Goal: Information Seeking & Learning: Understand process/instructions

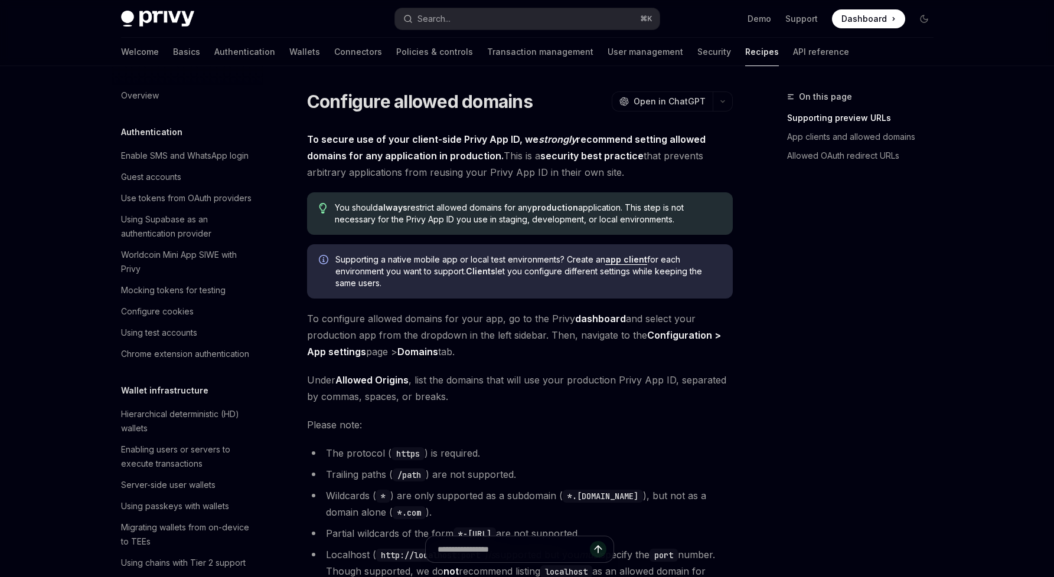
type textarea "*"
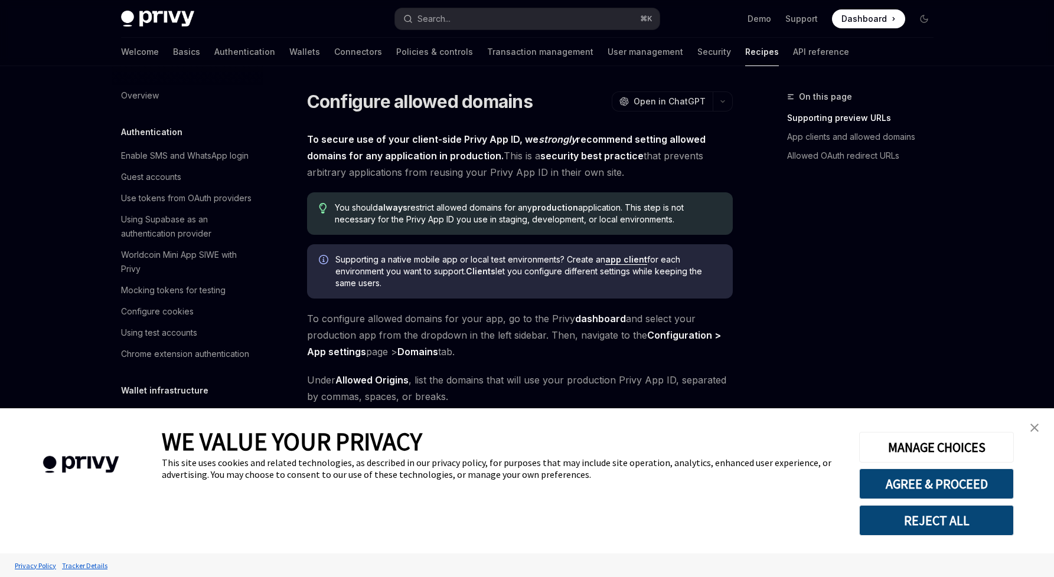
click at [449, 139] on strong "To secure use of your client-side Privy App ID, we strongly recommend setting a…" at bounding box center [506, 147] width 399 height 28
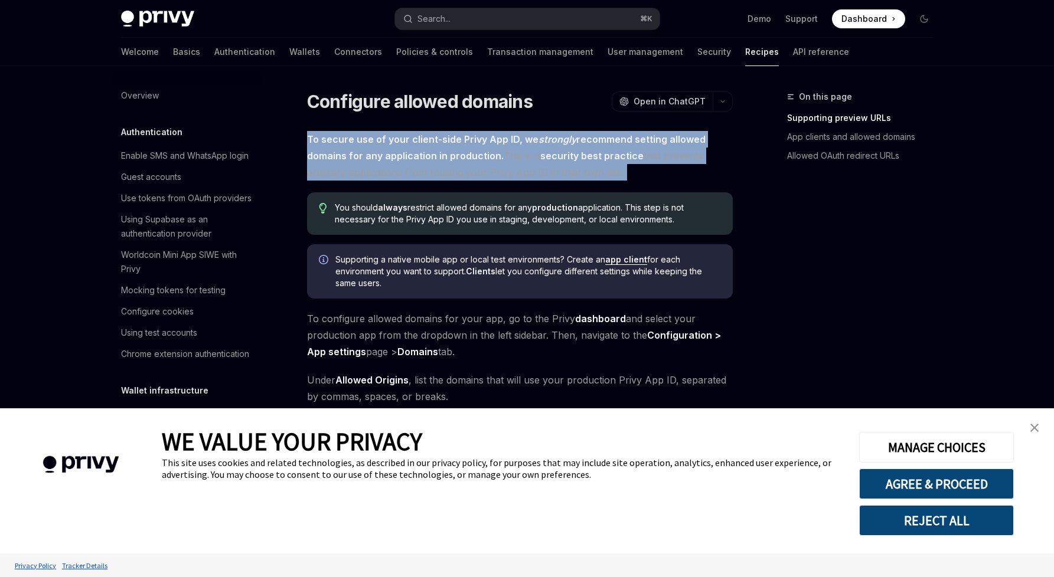
click at [449, 139] on strong "To secure use of your client-side Privy App ID, we strongly recommend setting a…" at bounding box center [506, 147] width 399 height 28
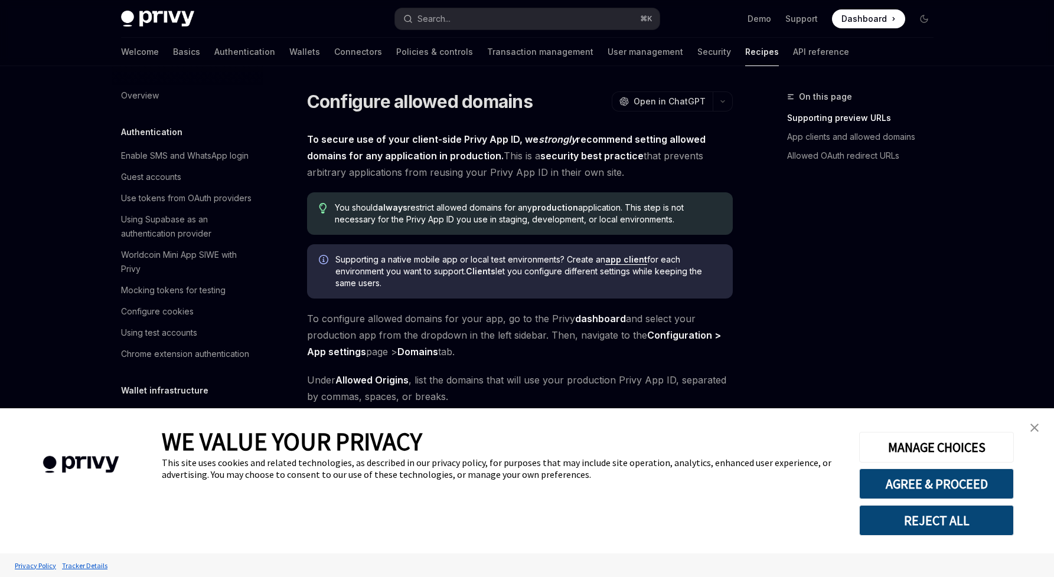
click at [469, 139] on strong "To secure use of your client-side Privy App ID, we strongly recommend setting a…" at bounding box center [506, 147] width 399 height 28
click at [969, 485] on button "AGREE & PROCEED" at bounding box center [936, 484] width 155 height 31
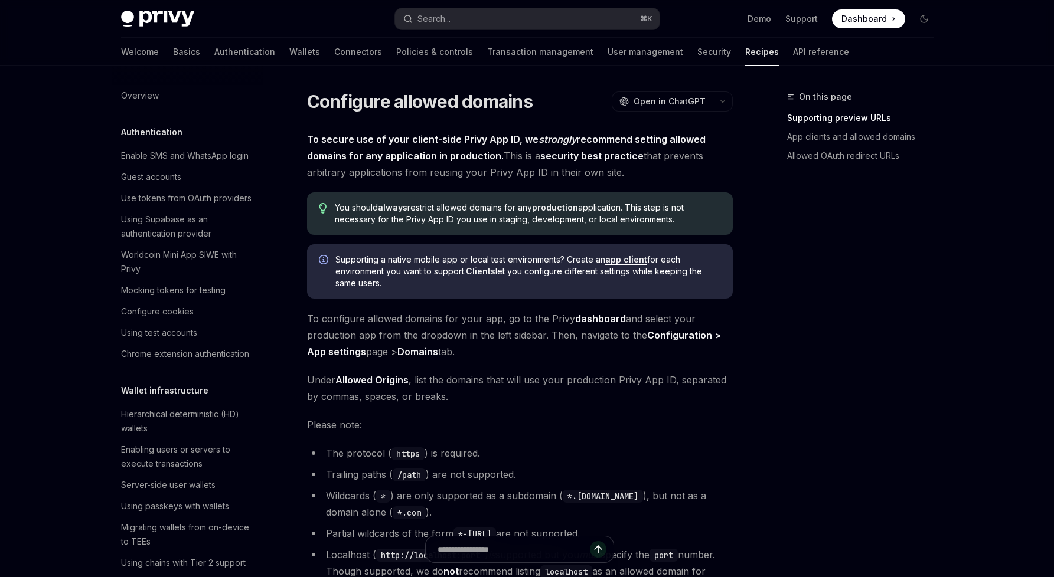
drag, startPoint x: 0, startPoint y: 0, endPoint x: 645, endPoint y: 142, distance: 660.3
click at [645, 142] on strong "To secure use of your client-side Privy App ID, we strongly recommend setting a…" at bounding box center [506, 147] width 399 height 28
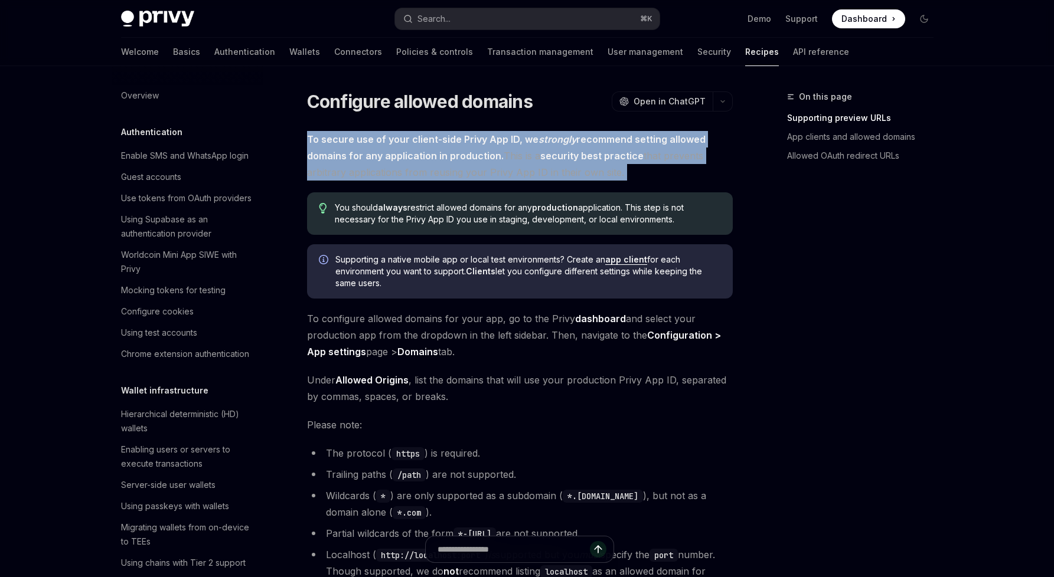
click at [645, 142] on strong "To secure use of your client-side Privy App ID, we strongly recommend setting a…" at bounding box center [506, 147] width 399 height 28
click at [608, 142] on strong "To secure use of your client-side Privy App ID, we strongly recommend setting a…" at bounding box center [506, 147] width 399 height 28
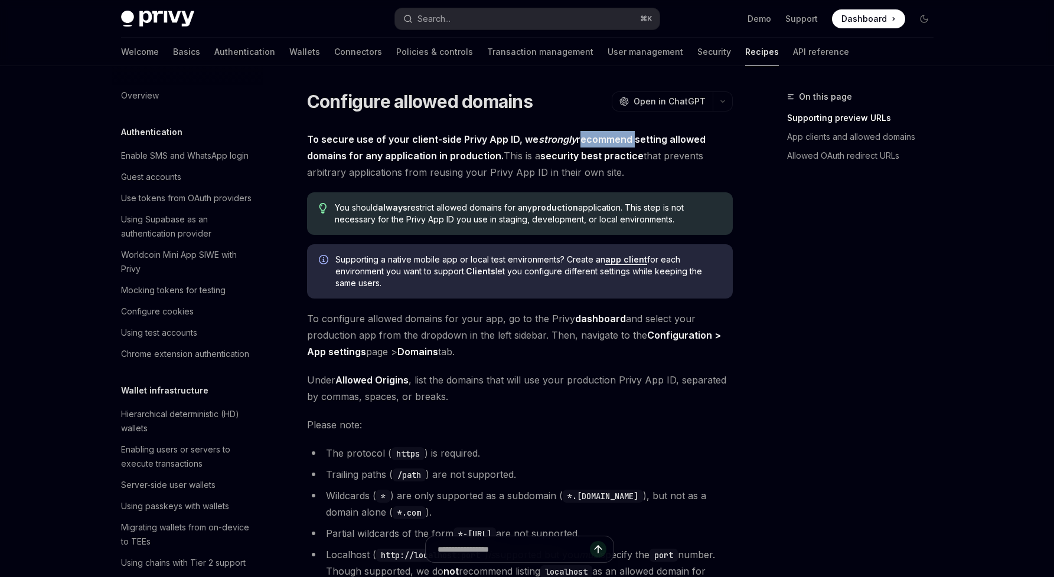
click at [608, 142] on strong "To secure use of your client-side Privy App ID, we strongly recommend setting a…" at bounding box center [506, 147] width 399 height 28
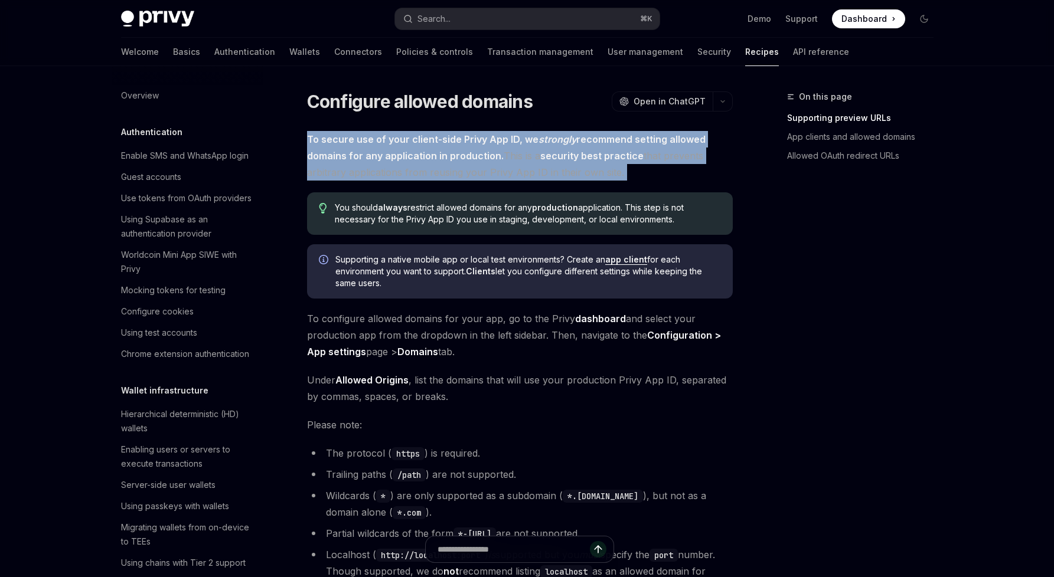
click at [608, 142] on strong "To secure use of your client-side Privy App ID, we strongly recommend setting a…" at bounding box center [506, 147] width 399 height 28
click at [614, 156] on strong "security best practice" at bounding box center [591, 156] width 103 height 12
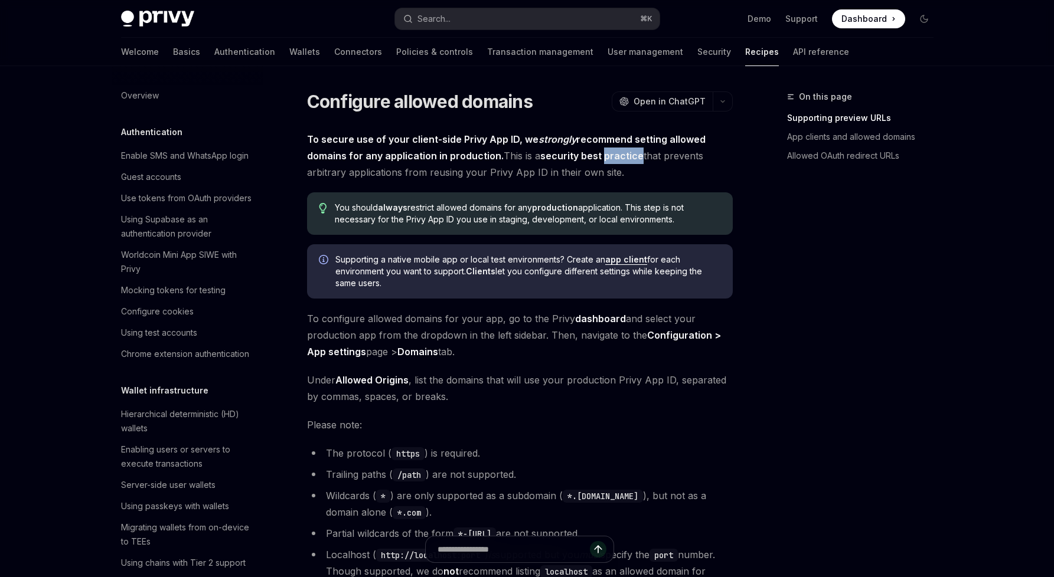
click at [614, 156] on strong "security best practice" at bounding box center [591, 156] width 103 height 12
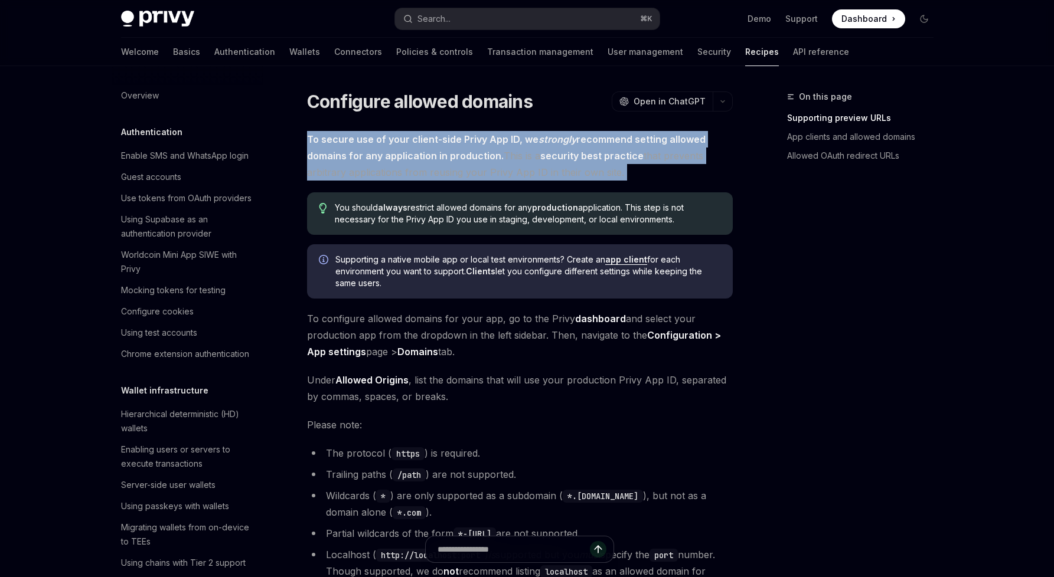
click at [614, 156] on strong "security best practice" at bounding box center [591, 156] width 103 height 12
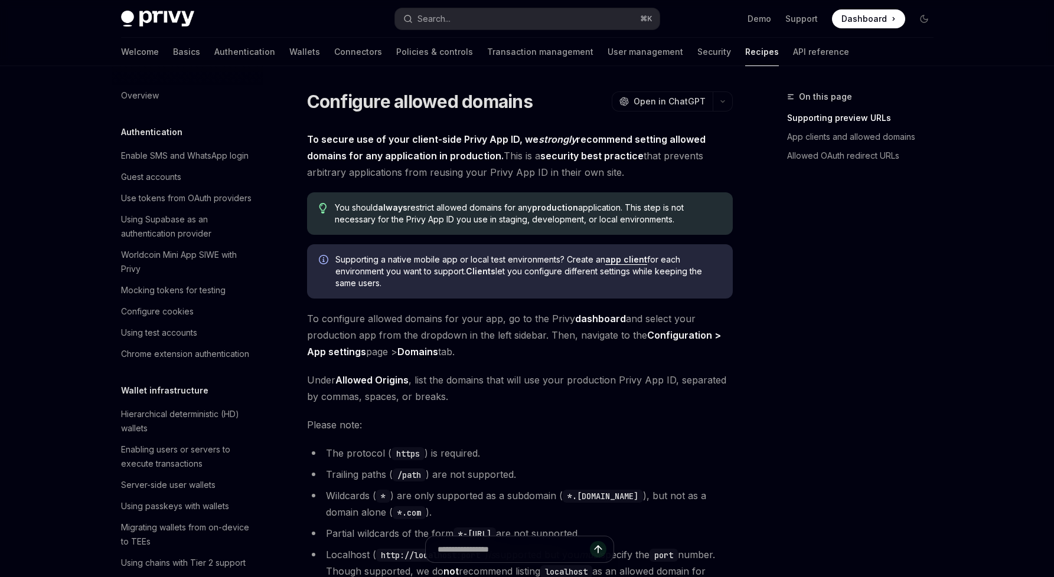
click at [854, 22] on span "Dashboard" at bounding box center [863, 19] width 45 height 12
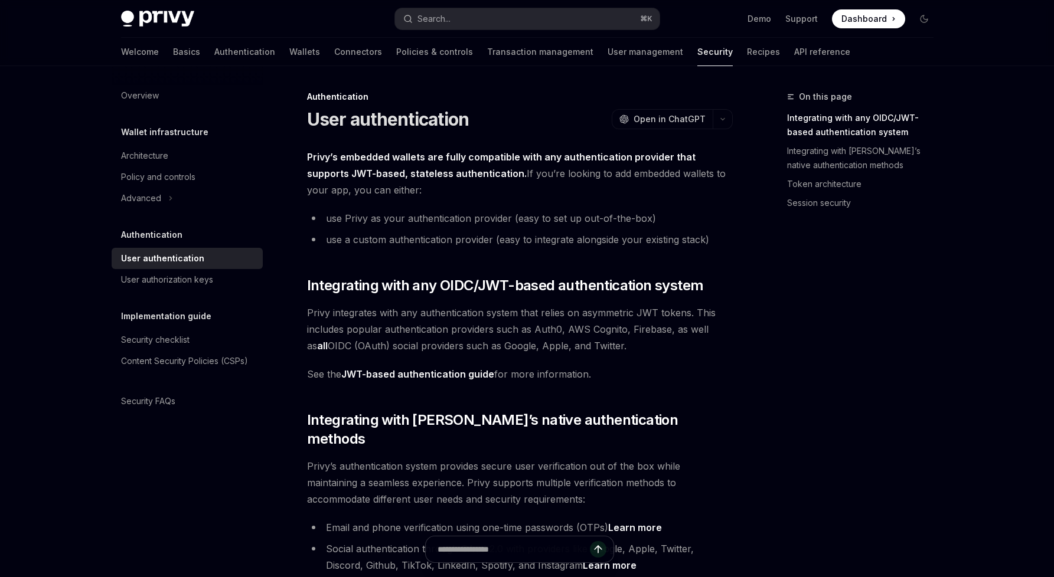
click at [359, 154] on strong "Privy’s embedded wallets are fully compatible with any authentication provider …" at bounding box center [501, 165] width 388 height 28
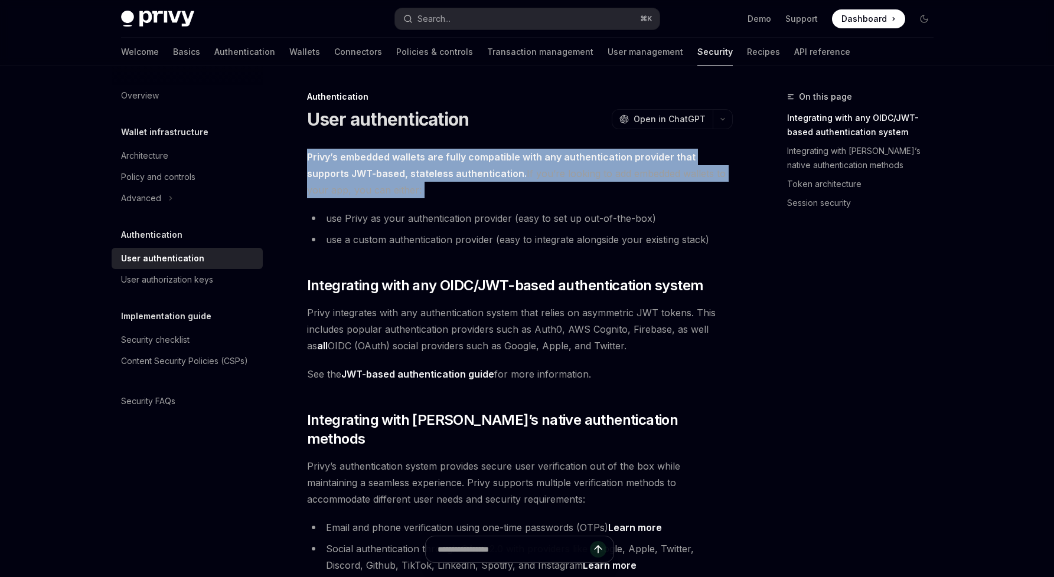
click at [359, 154] on strong "Privy’s embedded wallets are fully compatible with any authentication provider …" at bounding box center [501, 165] width 388 height 28
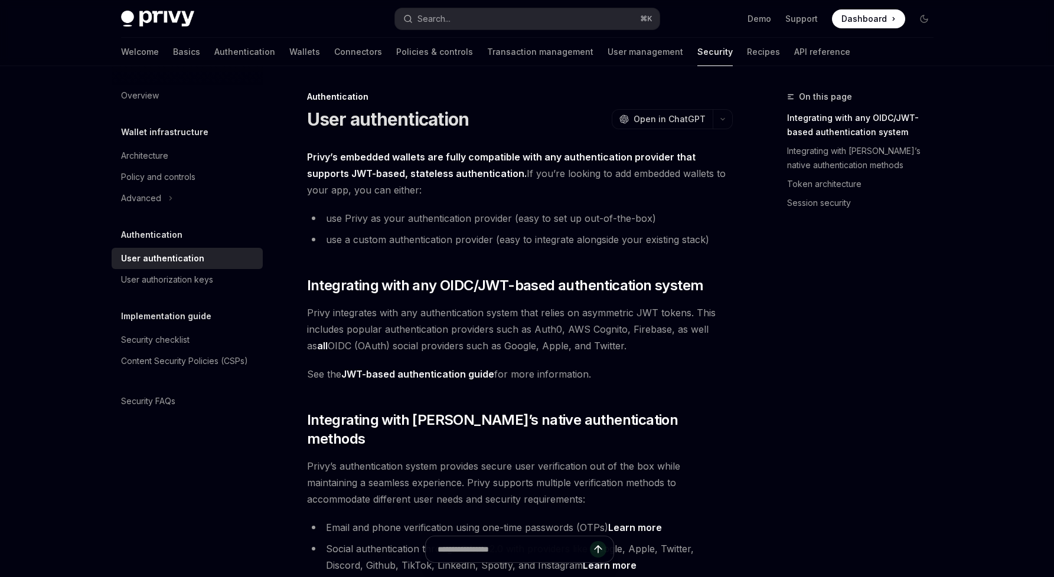
click at [369, 171] on strong "Privy’s embedded wallets are fully compatible with any authentication provider …" at bounding box center [501, 165] width 388 height 28
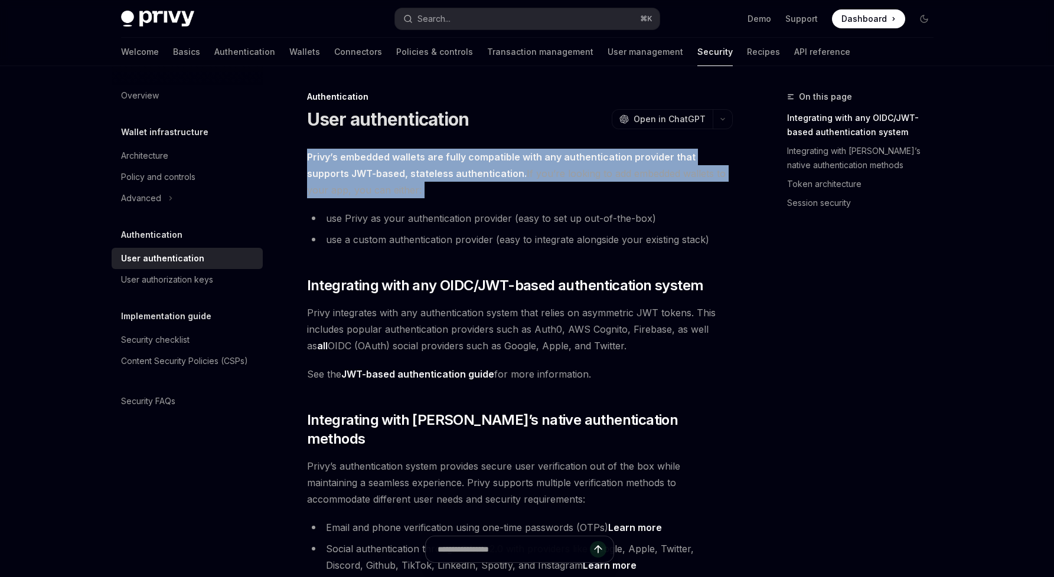
click at [369, 171] on strong "Privy’s embedded wallets are fully compatible with any authentication provider …" at bounding box center [501, 165] width 388 height 28
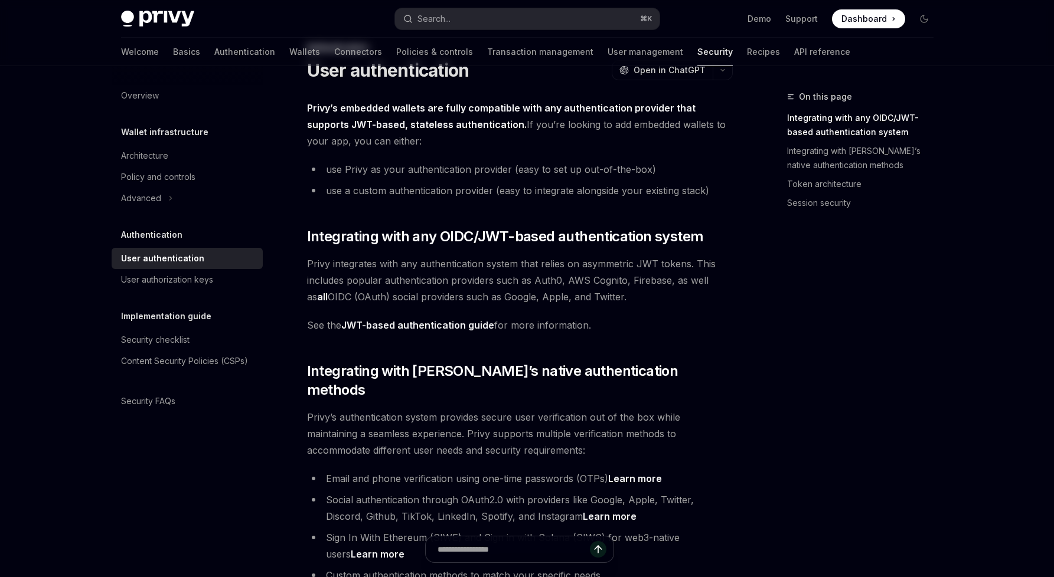
scroll to position [71, 0]
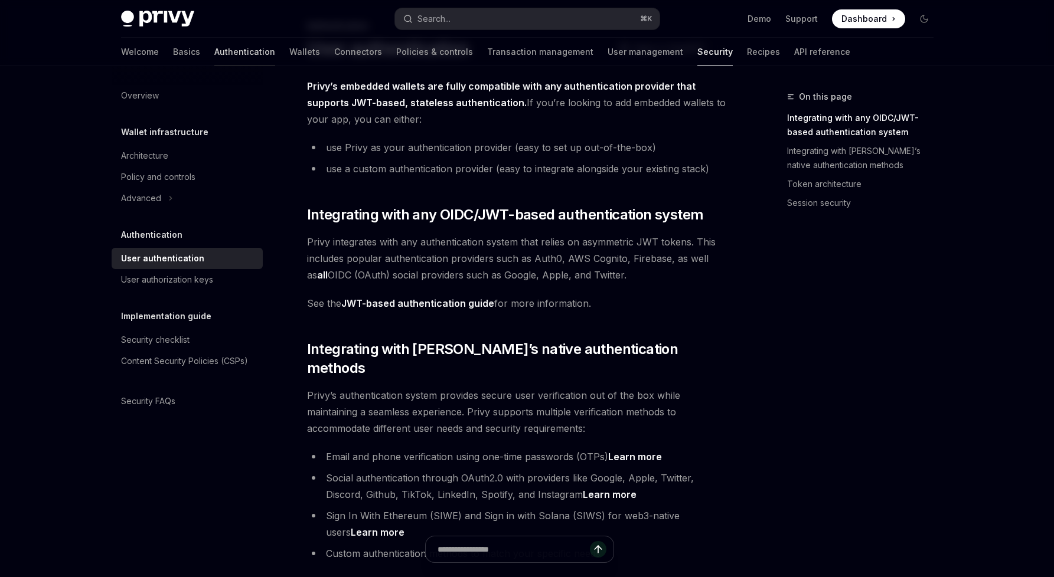
click at [214, 58] on link "Authentication" at bounding box center [244, 52] width 61 height 28
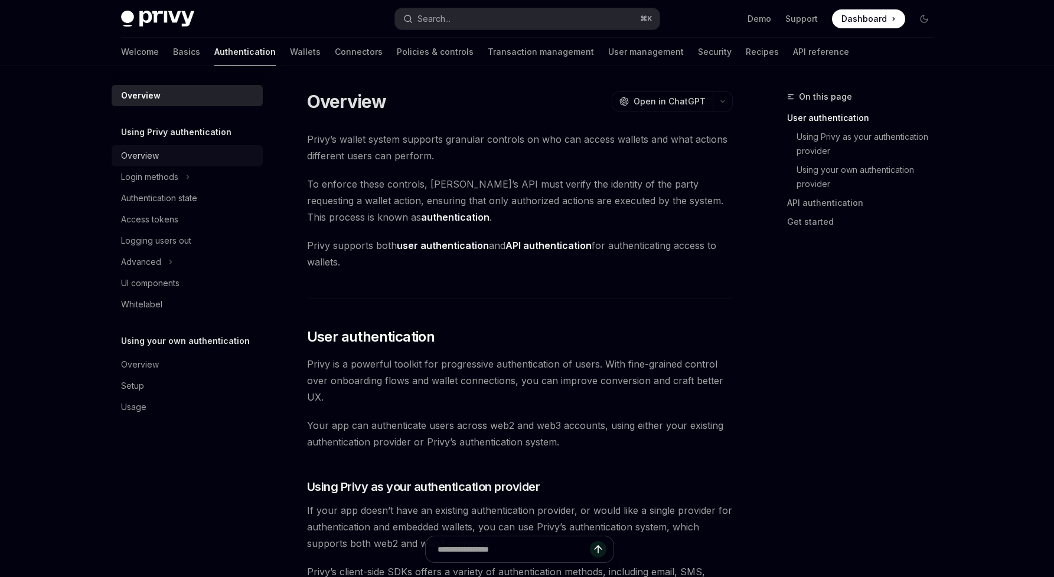
click at [152, 155] on div "Overview" at bounding box center [140, 156] width 38 height 14
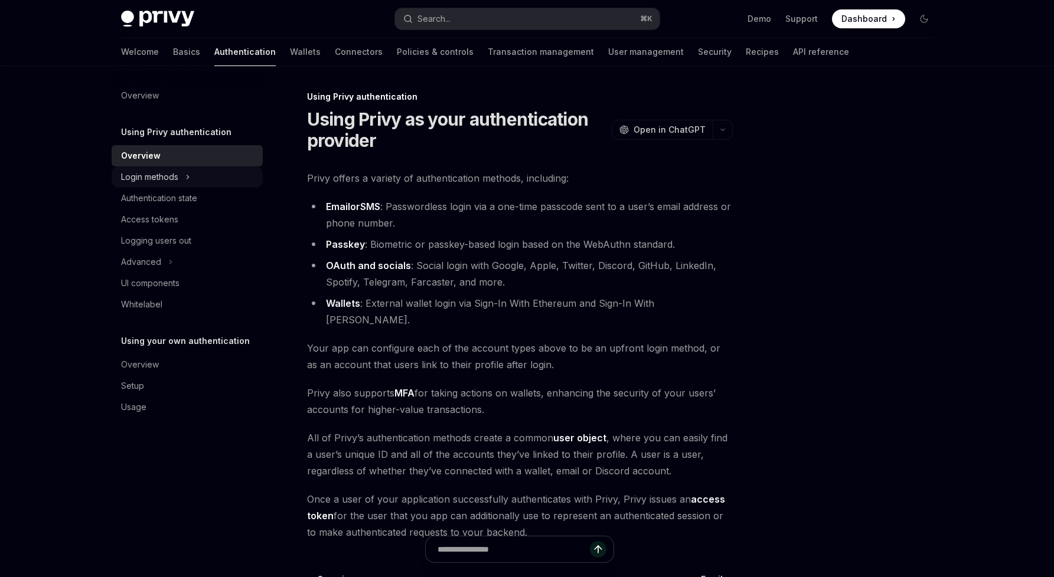
click at [197, 177] on div "Login methods" at bounding box center [187, 176] width 151 height 21
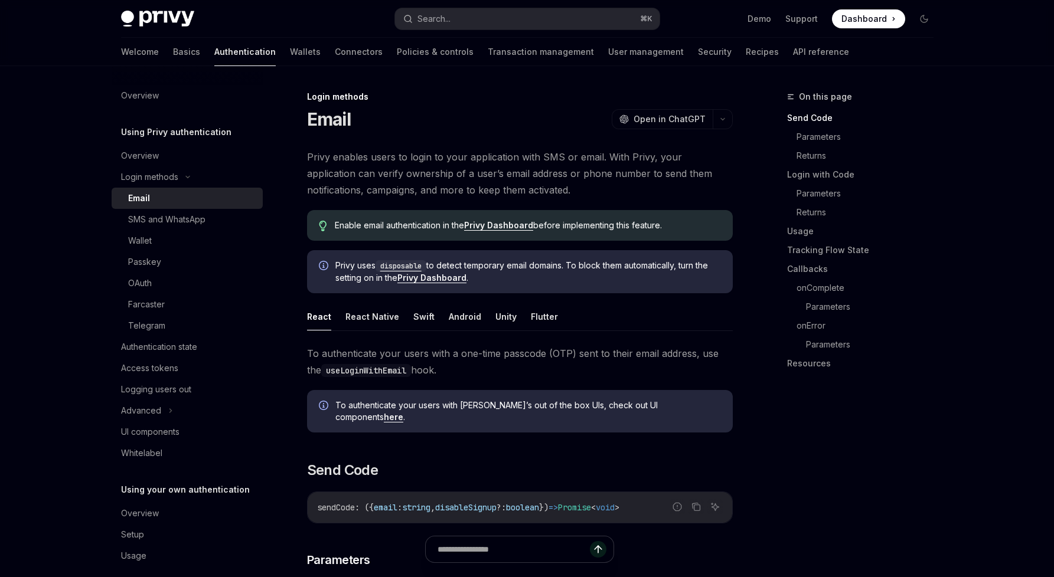
click at [486, 176] on span "Privy enables users to login to your application with SMS or email. With Privy,…" at bounding box center [520, 174] width 426 height 50
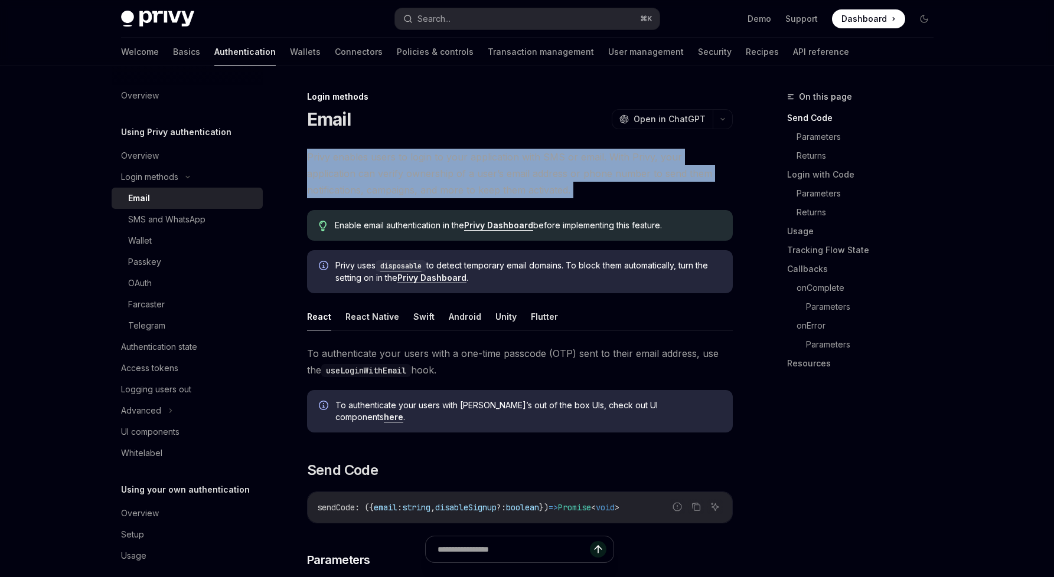
click at [486, 176] on span "Privy enables users to login to your application with SMS or email. With Privy,…" at bounding box center [520, 174] width 426 height 50
click at [495, 193] on span "Privy enables users to login to your application with SMS or email. With Privy,…" at bounding box center [520, 174] width 426 height 50
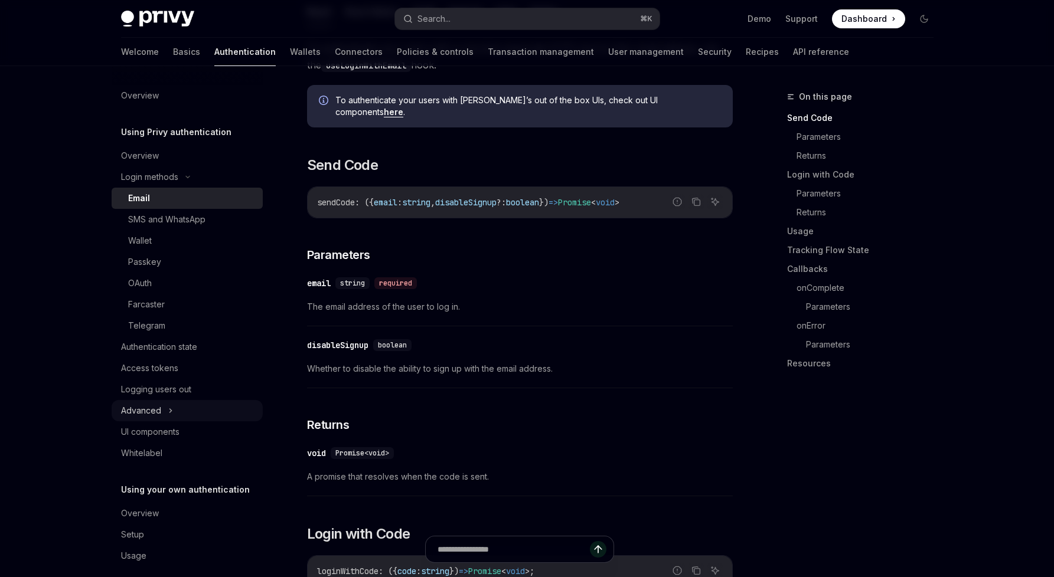
scroll to position [13, 0]
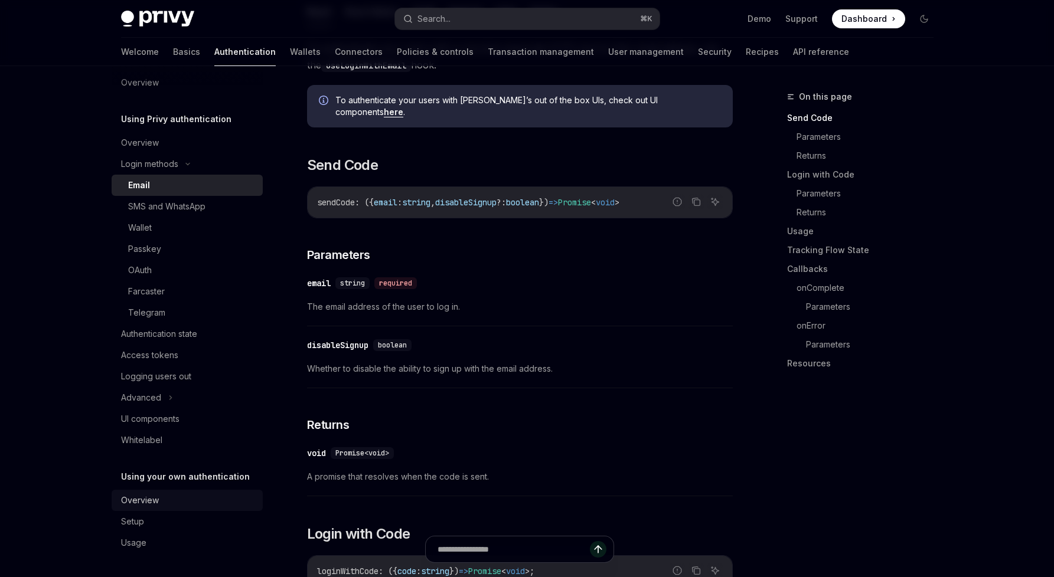
click at [164, 498] on div "Overview" at bounding box center [188, 501] width 135 height 14
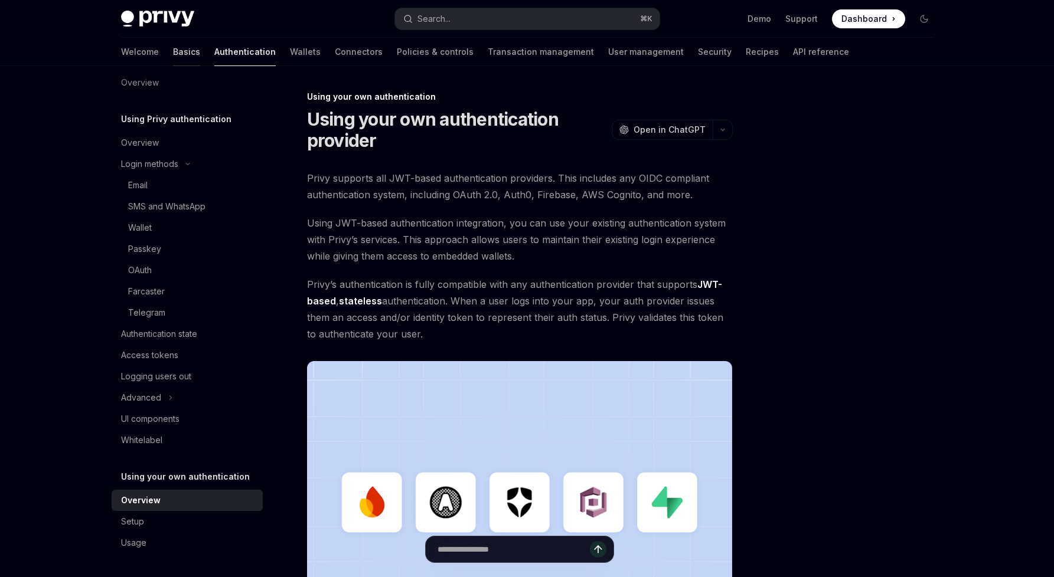
click at [173, 53] on link "Basics" at bounding box center [186, 52] width 27 height 28
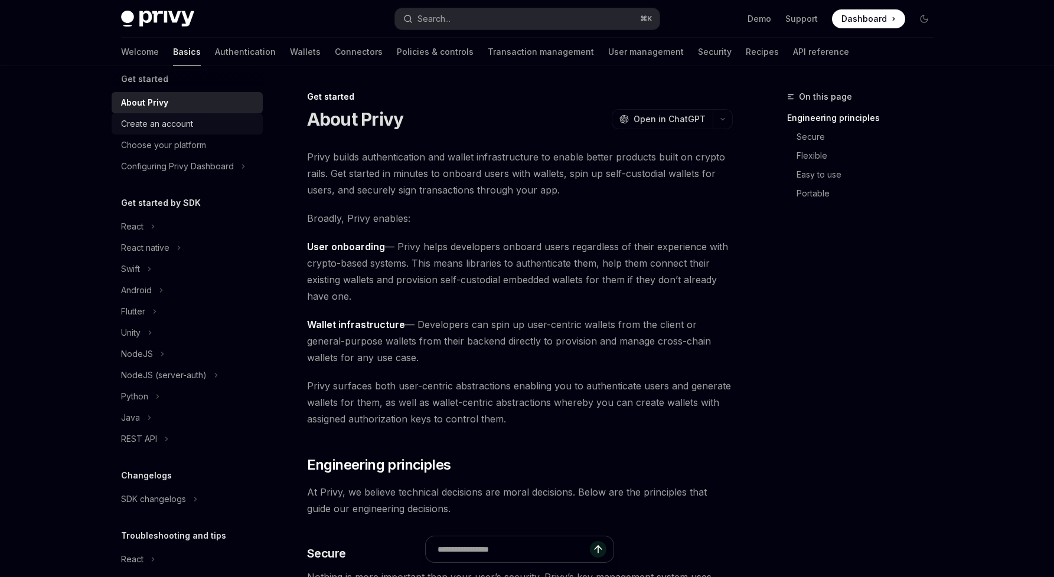
click at [208, 125] on div "Create an account" at bounding box center [188, 124] width 135 height 14
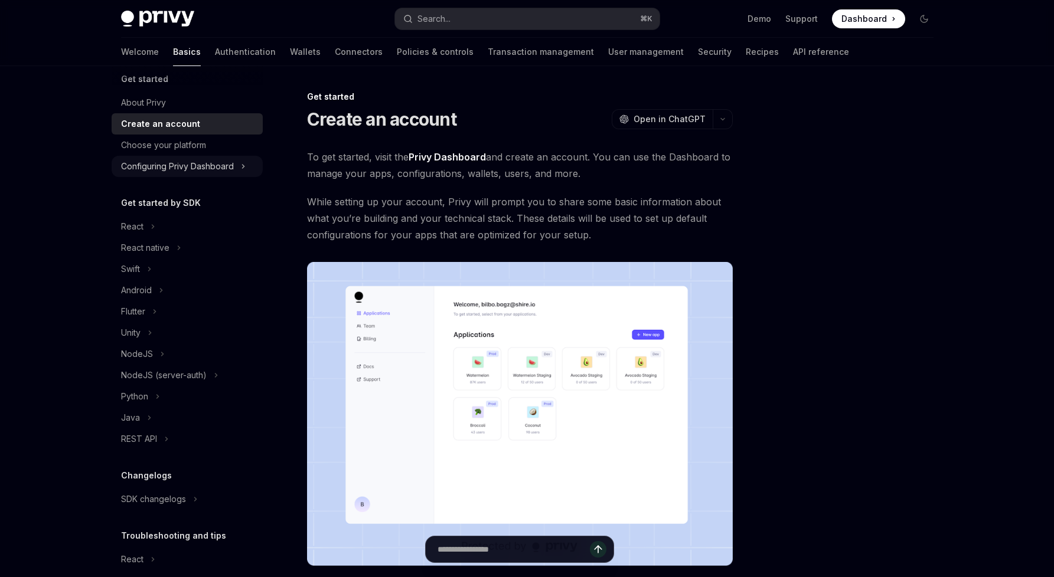
click at [207, 161] on div "Configuring Privy Dashboard" at bounding box center [177, 166] width 113 height 14
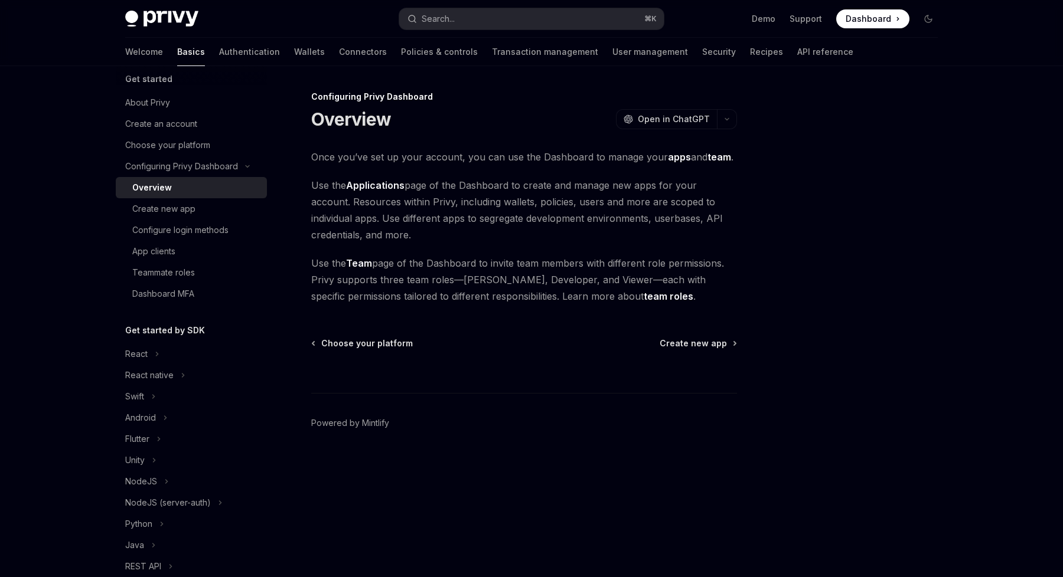
click at [200, 197] on link "Overview" at bounding box center [191, 187] width 151 height 21
click at [200, 210] on div "Create new app" at bounding box center [196, 209] width 128 height 14
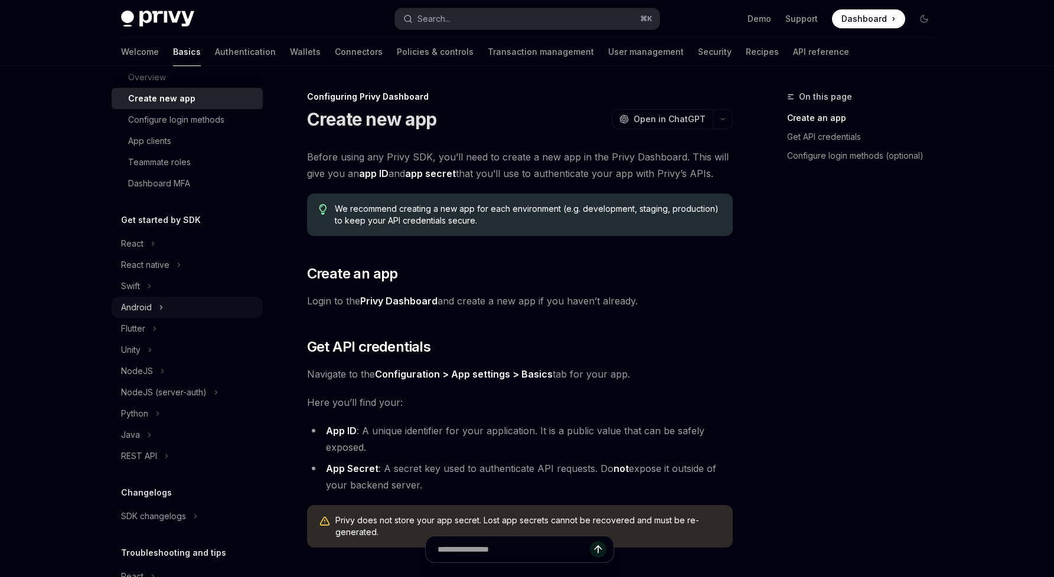
scroll to position [125, 0]
click at [171, 391] on div "NodeJS (server-auth)" at bounding box center [164, 391] width 86 height 14
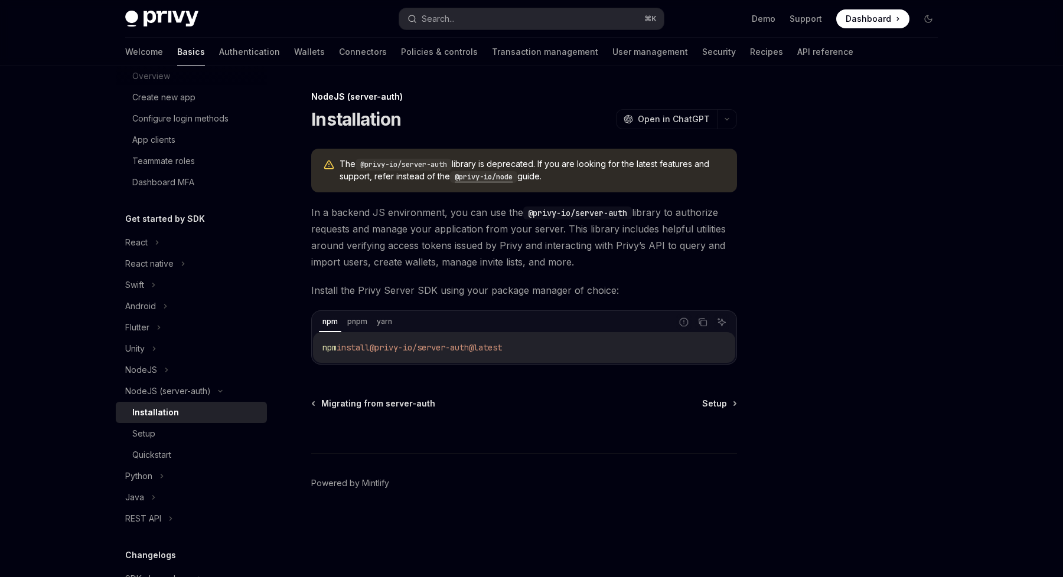
click at [391, 230] on span "In a backend JS environment, you can use the @privy-io/server-auth library to a…" at bounding box center [524, 237] width 426 height 66
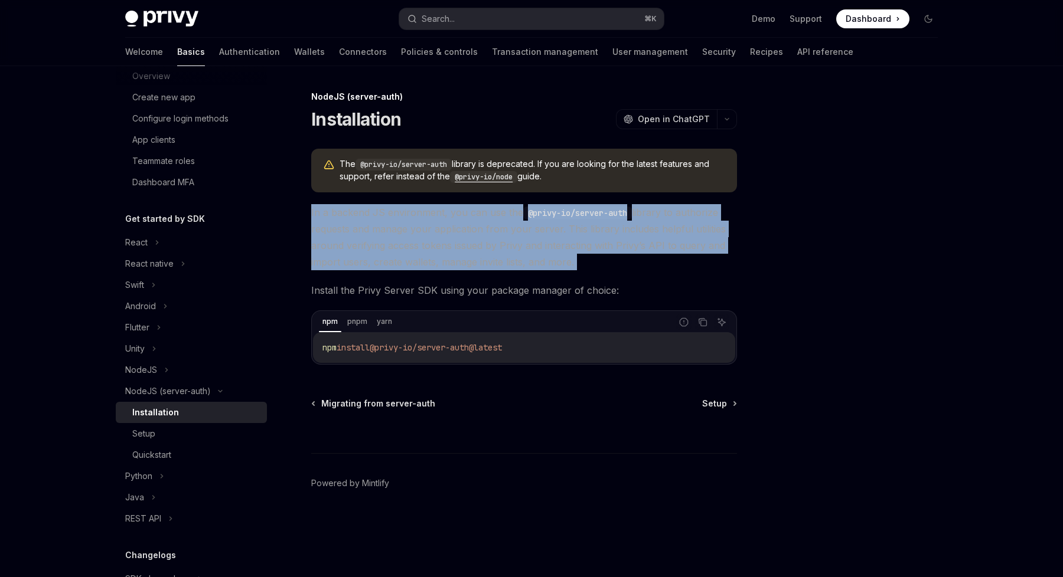
click at [391, 230] on span "In a backend JS environment, you can use the @privy-io/server-auth library to a…" at bounding box center [524, 237] width 426 height 66
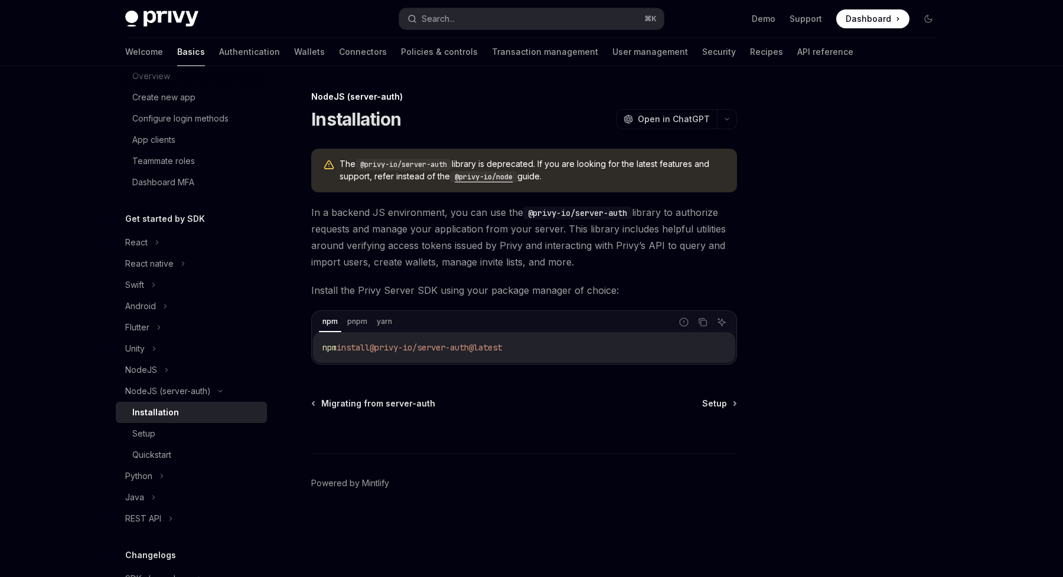
click at [401, 238] on span "In a backend JS environment, you can use the @privy-io/server-auth library to a…" at bounding box center [524, 237] width 426 height 66
click at [740, 407] on div "NodeJS (server-auth) Installation OpenAI Open in ChatGPT OpenAI Open in ChatGPT…" at bounding box center [531, 321] width 831 height 511
click at [725, 404] on span "Setup" at bounding box center [714, 404] width 25 height 12
type textarea "*"
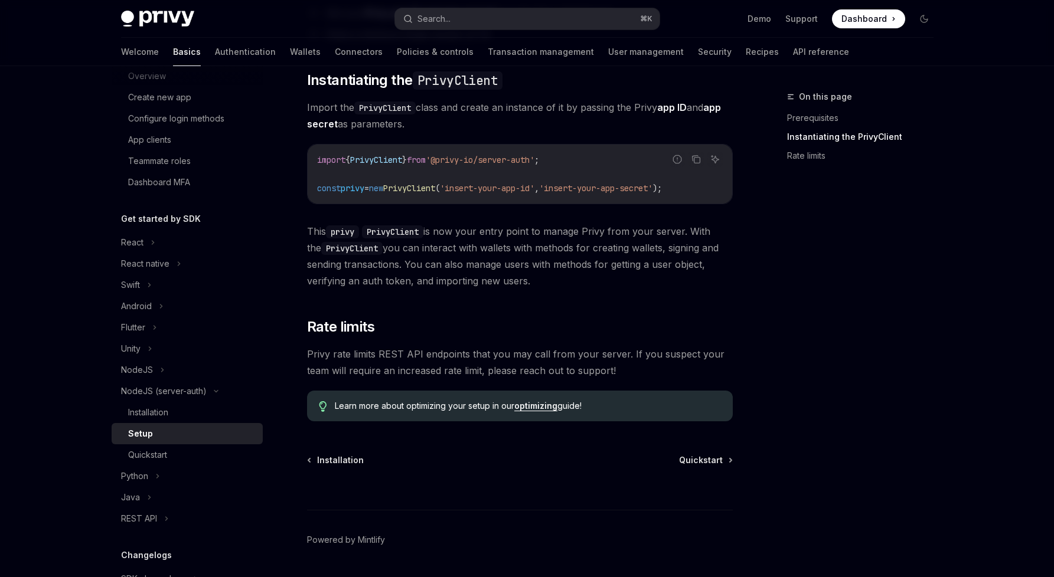
scroll to position [277, 0]
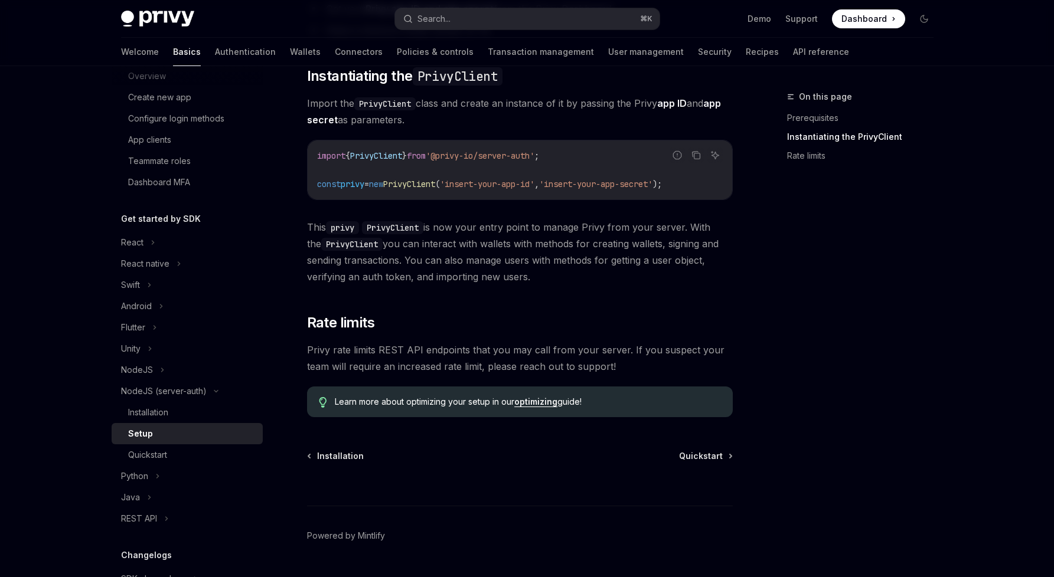
click at [456, 249] on span "This privy PrivyClient is now your entry point to manage Privy from your server…" at bounding box center [520, 252] width 426 height 66
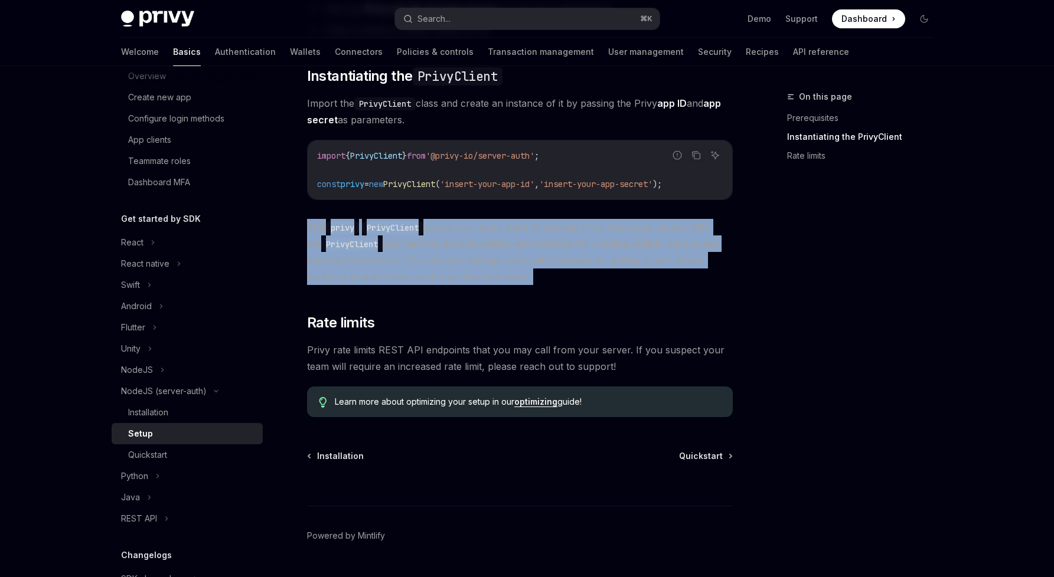
click at [456, 249] on span "This privy PrivyClient is now your entry point to manage Privy from your server…" at bounding box center [520, 252] width 426 height 66
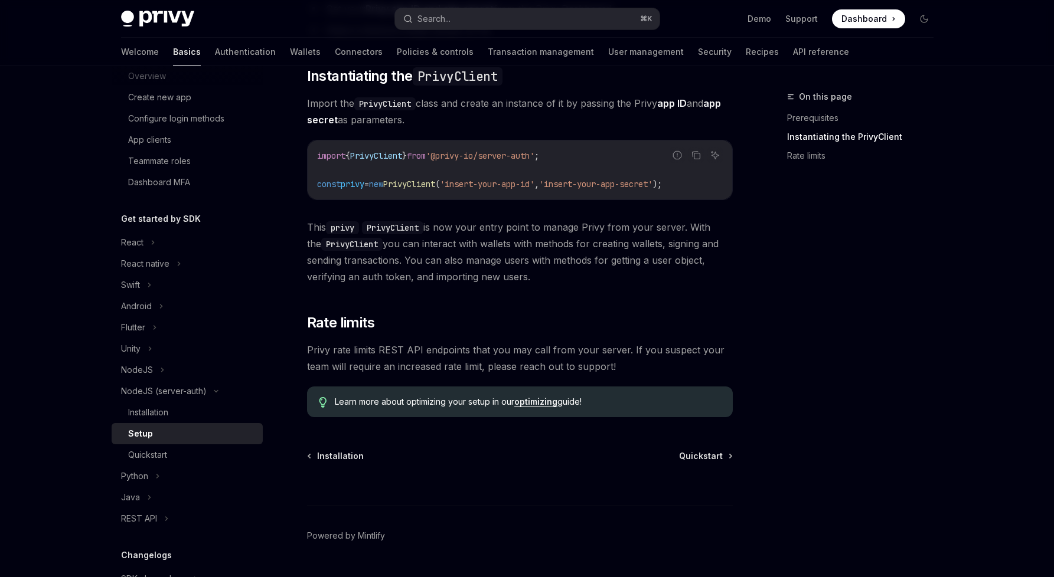
click at [467, 236] on span "This privy PrivyClient is now your entry point to manage Privy from your server…" at bounding box center [520, 252] width 426 height 66
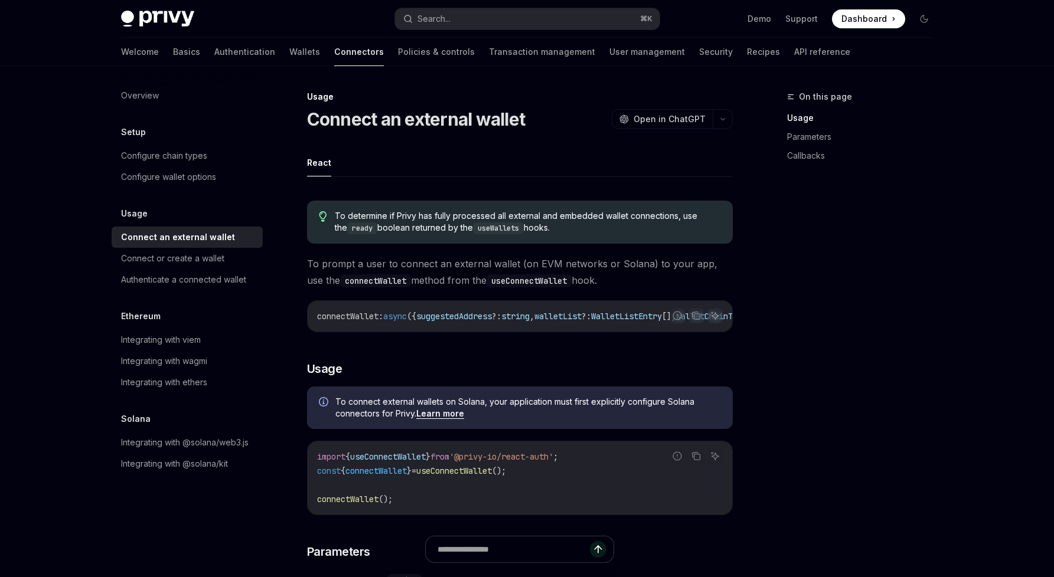
click at [466, 267] on span "To prompt a user to connect an external wallet (on EVM networks or Solana) to y…" at bounding box center [520, 272] width 426 height 33
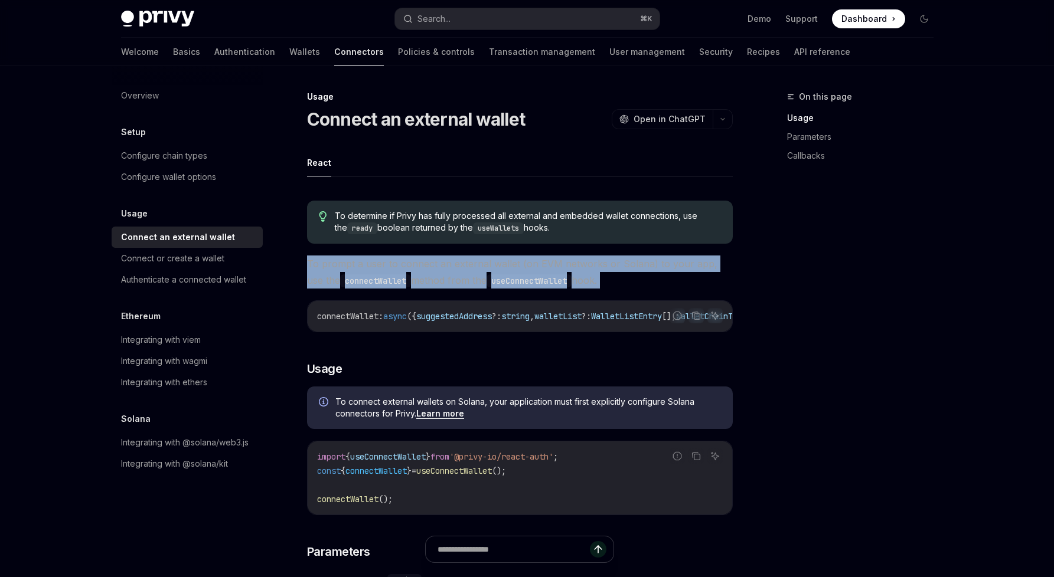
click at [466, 267] on span "To prompt a user to connect an external wallet (on EVM networks or Solana) to y…" at bounding box center [520, 272] width 426 height 33
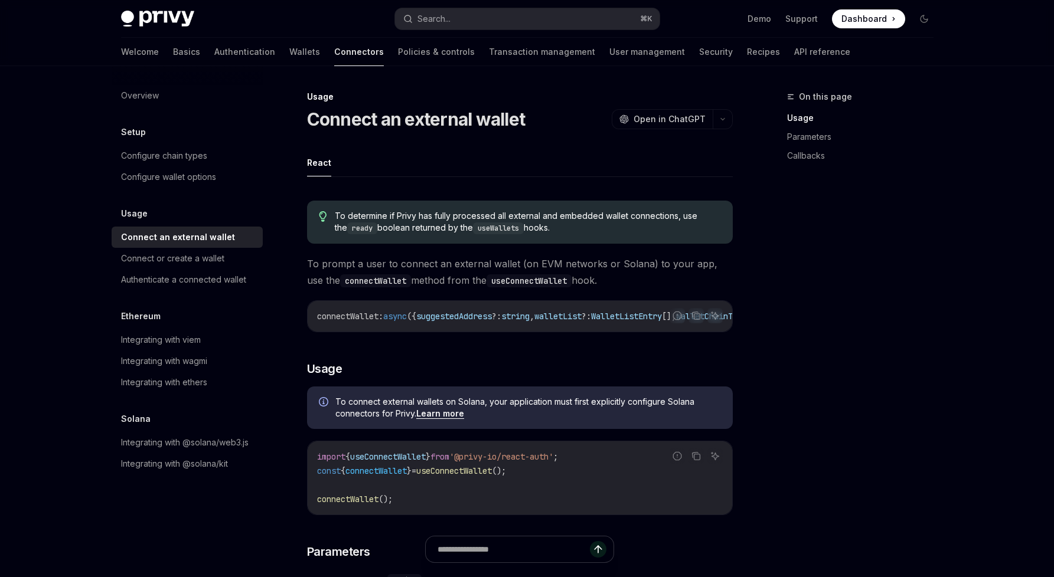
click at [495, 263] on span "To prompt a user to connect an external wallet (on EVM networks or Solana) to y…" at bounding box center [520, 272] width 426 height 33
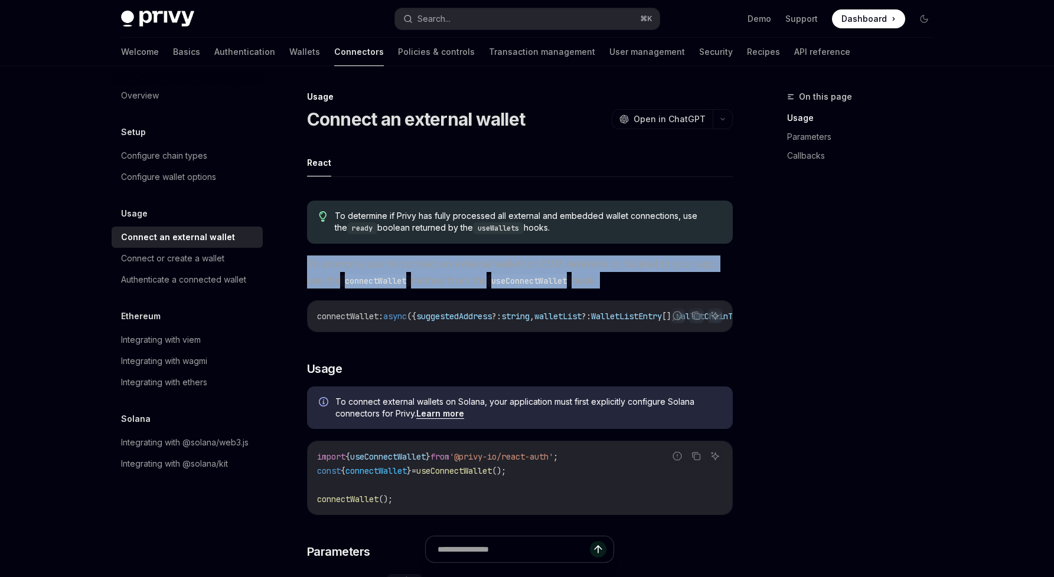
click at [495, 263] on span "To prompt a user to connect an external wallet (on EVM networks or Solana) to y…" at bounding box center [520, 272] width 426 height 33
click at [515, 263] on span "To prompt a user to connect an external wallet (on EVM networks or Solana) to y…" at bounding box center [520, 272] width 426 height 33
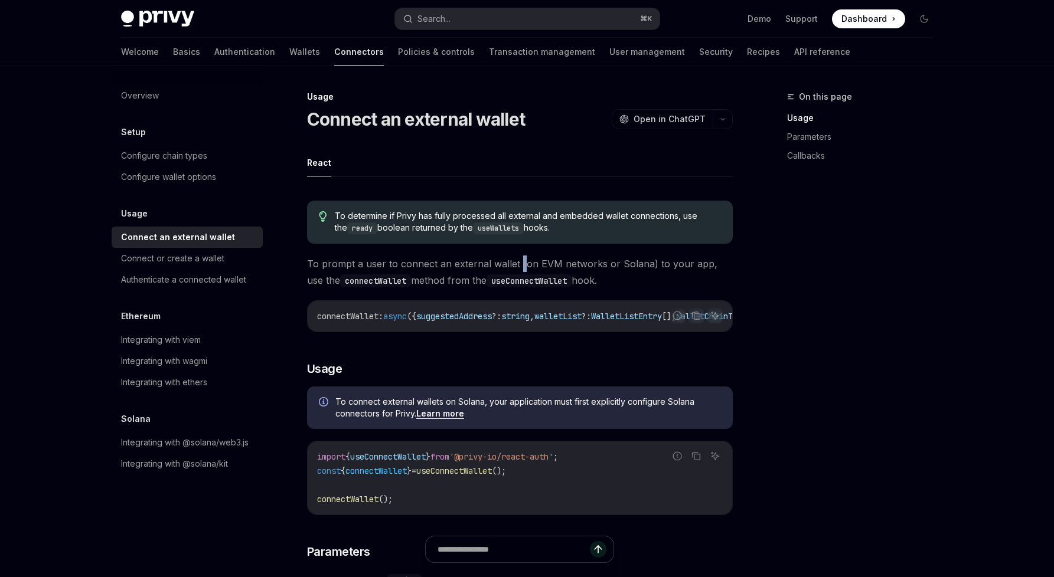
click at [515, 263] on span "To prompt a user to connect an external wallet (on EVM networks or Solana) to y…" at bounding box center [520, 272] width 426 height 33
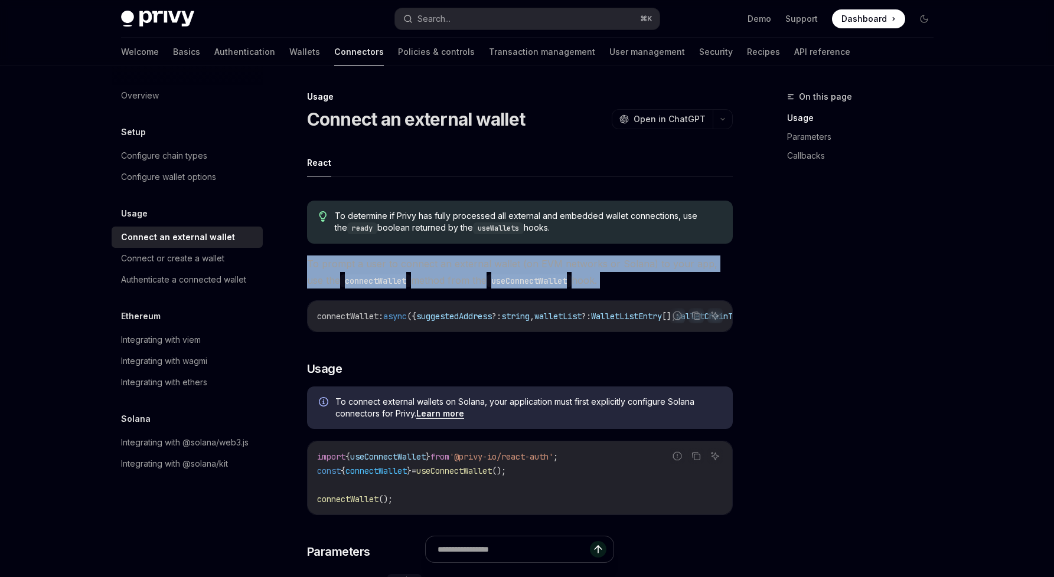
click at [515, 263] on span "To prompt a user to connect an external wallet (on EVM networks or Solana) to y…" at bounding box center [520, 272] width 426 height 33
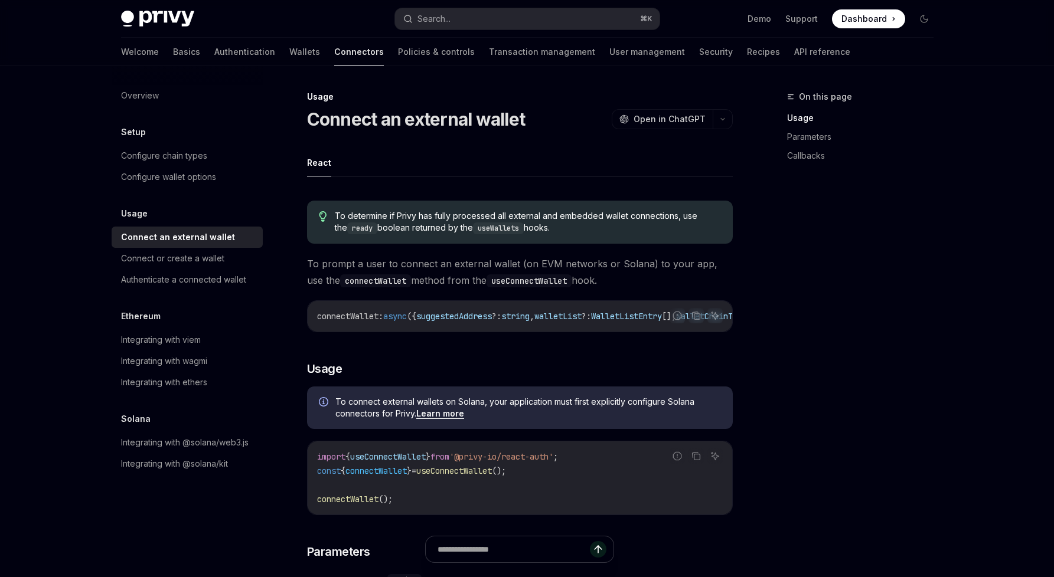
click at [531, 264] on span "To prompt a user to connect an external wallet (on EVM networks or Solana) to y…" at bounding box center [520, 272] width 426 height 33
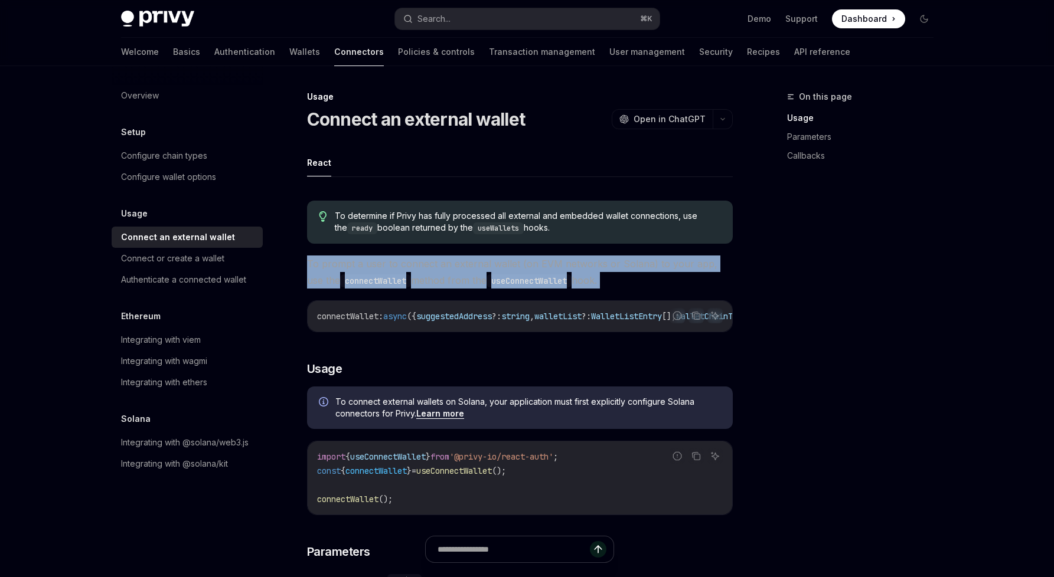
click at [531, 264] on span "To prompt a user to connect an external wallet (on EVM networks or Solana) to y…" at bounding box center [520, 272] width 426 height 33
click at [510, 262] on span "To prompt a user to connect an external wallet (on EVM networks or Solana) to y…" at bounding box center [520, 272] width 426 height 33
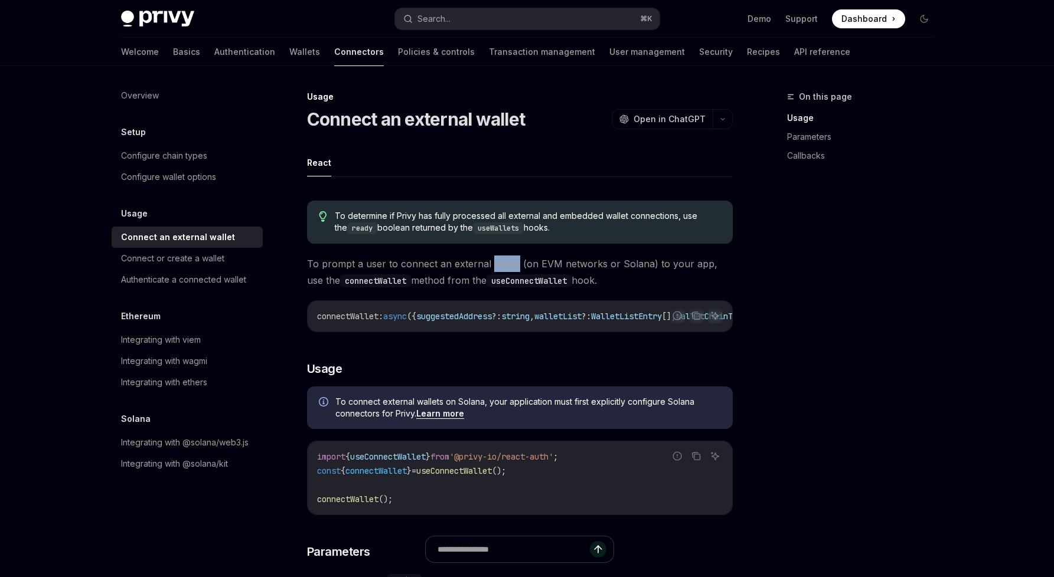
click at [510, 262] on span "To prompt a user to connect an external wallet (on EVM networks or Solana) to y…" at bounding box center [520, 272] width 426 height 33
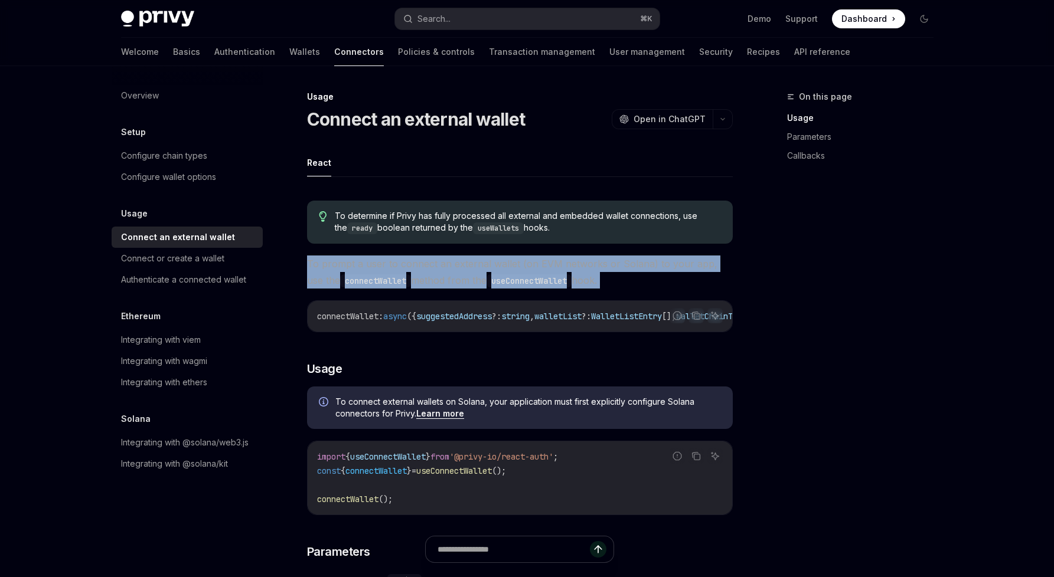
click at [510, 262] on span "To prompt a user to connect an external wallet (on EVM networks or Solana) to y…" at bounding box center [520, 272] width 426 height 33
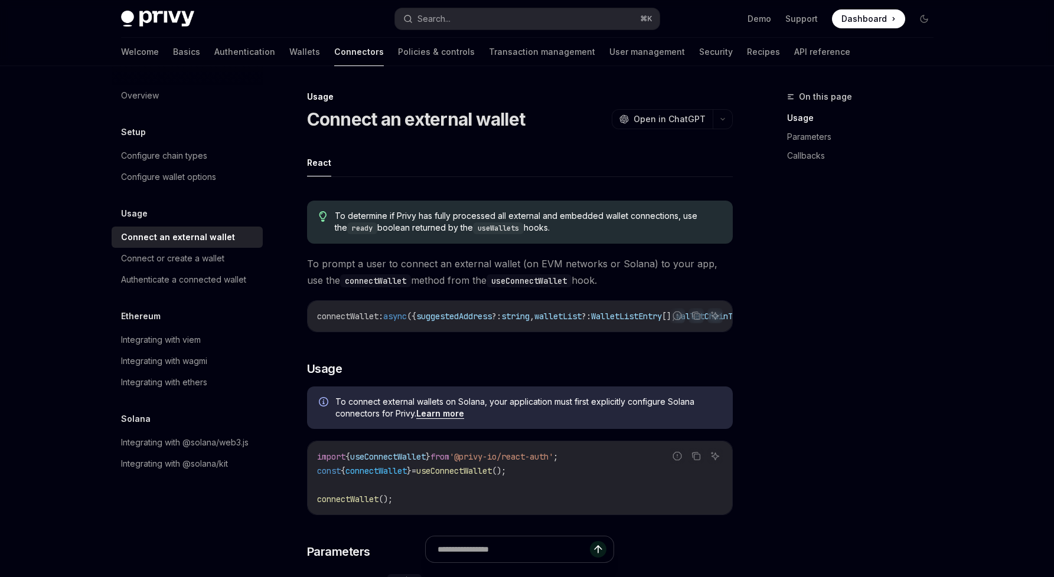
click at [517, 262] on span "To prompt a user to connect an external wallet (on EVM networks or Solana) to y…" at bounding box center [520, 272] width 426 height 33
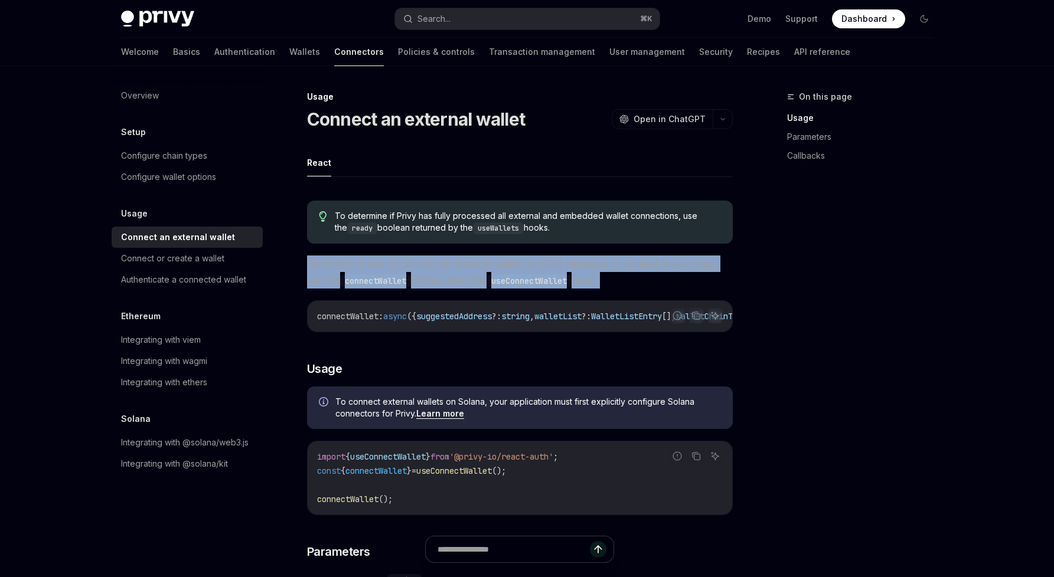
click at [517, 262] on span "To prompt a user to connect an external wallet (on EVM networks or Solana) to y…" at bounding box center [520, 272] width 426 height 33
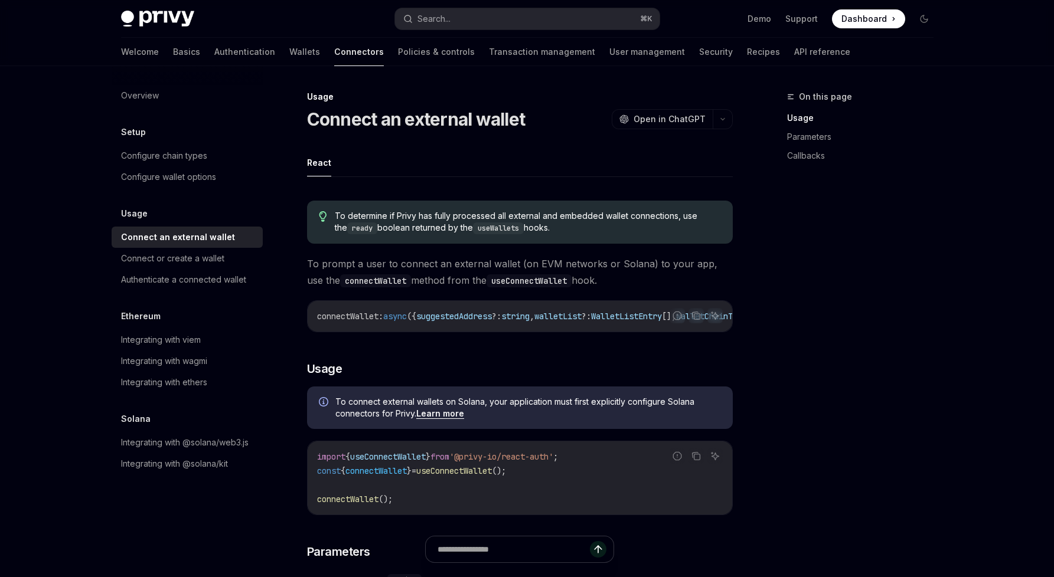
click at [523, 262] on span "To prompt a user to connect an external wallet (on EVM networks or Solana) to y…" at bounding box center [520, 272] width 426 height 33
